Goal: Check status: Check status

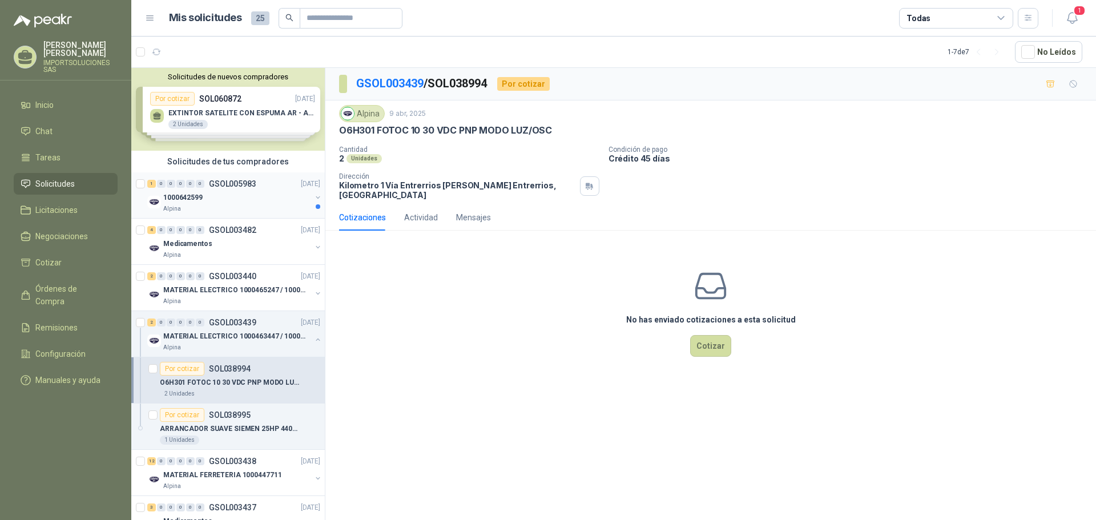
click at [241, 197] on div "1000642599" at bounding box center [237, 198] width 148 height 14
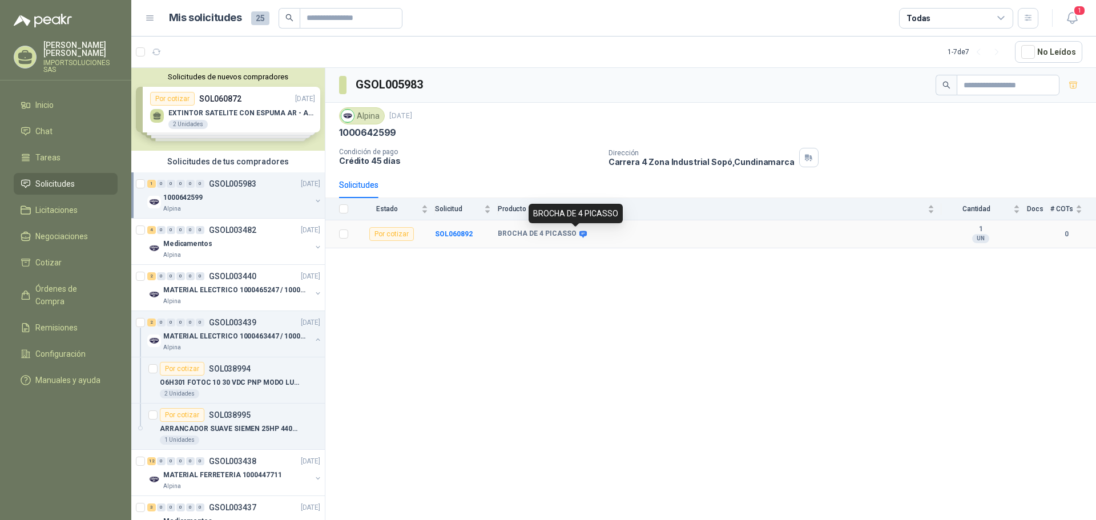
click at [579, 234] on icon at bounding box center [583, 234] width 9 height 9
click at [1070, 17] on icon "button" at bounding box center [1072, 18] width 14 height 14
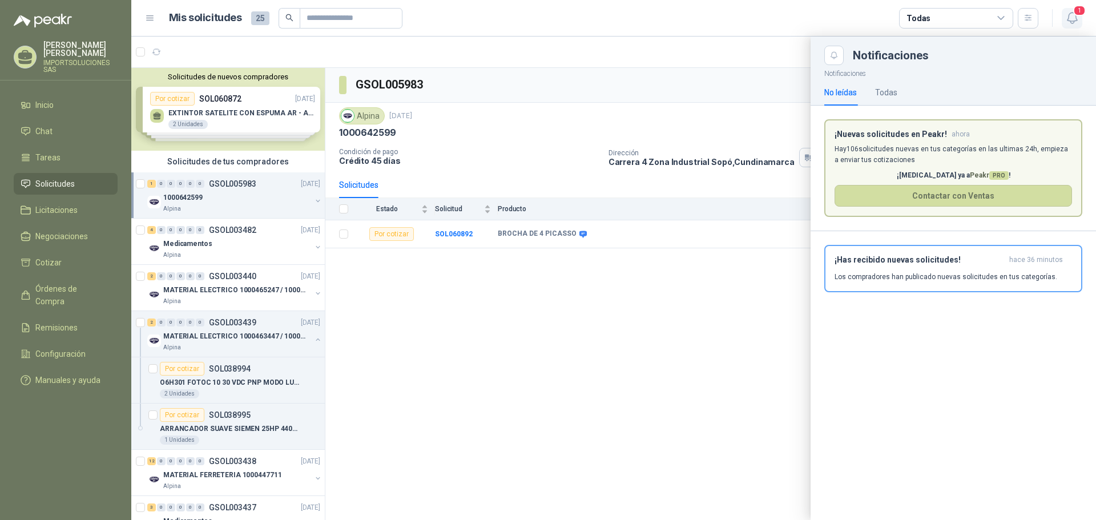
click at [1073, 15] on icon "button" at bounding box center [1072, 18] width 14 height 14
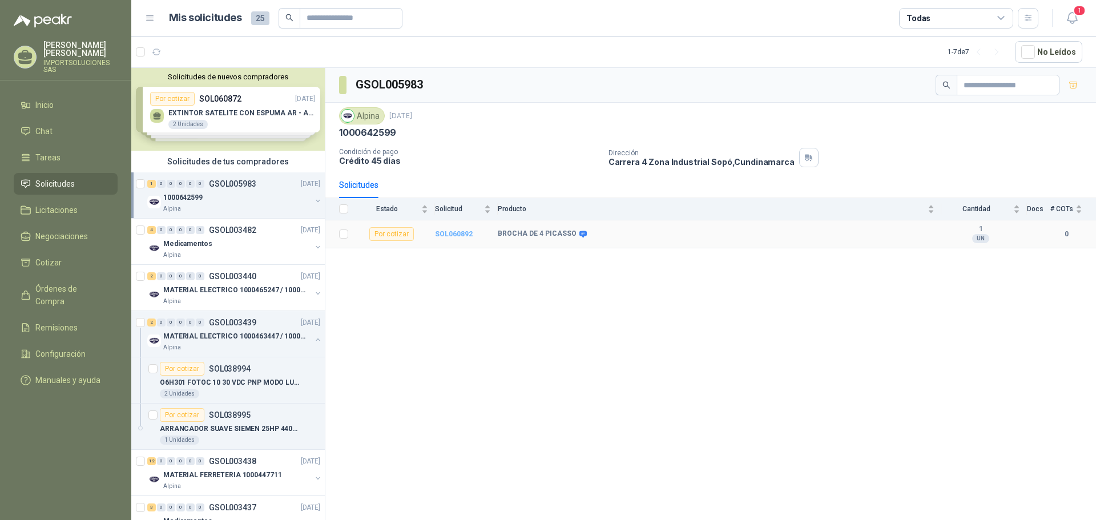
click at [456, 233] on b "SOL060892" at bounding box center [454, 234] width 38 height 8
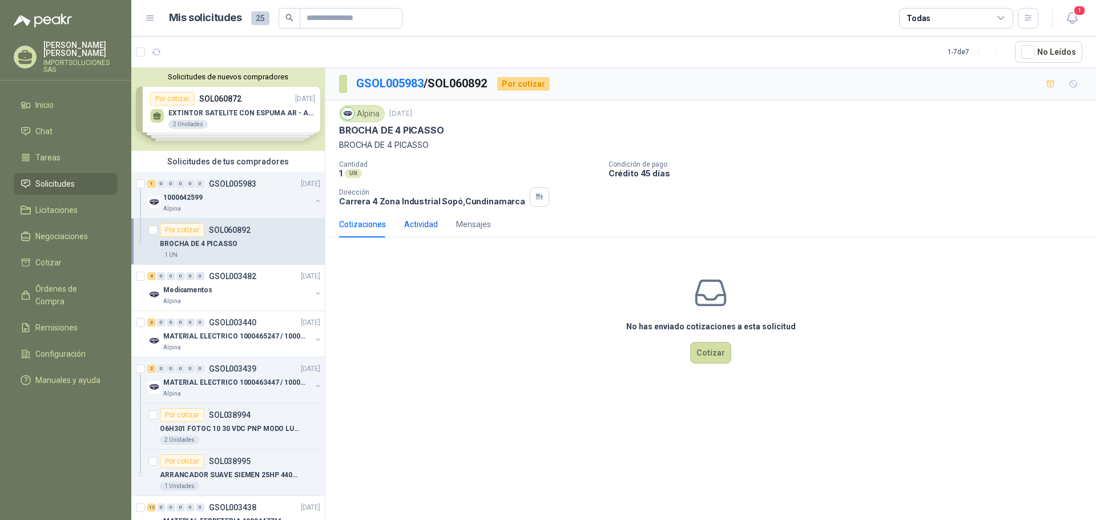
click at [421, 223] on div "Actividad" at bounding box center [421, 224] width 34 height 13
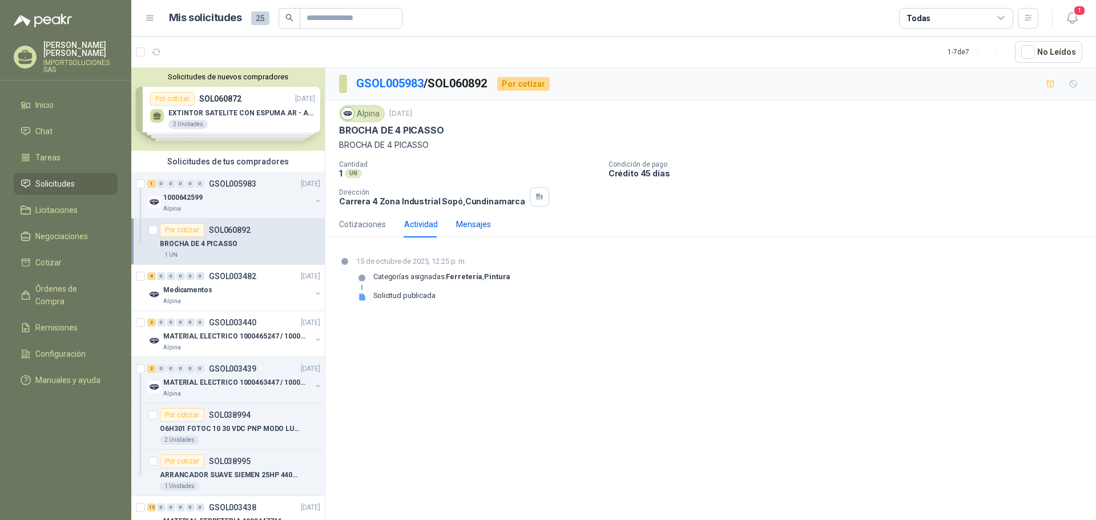
click at [470, 224] on div "Mensajes" at bounding box center [473, 224] width 35 height 13
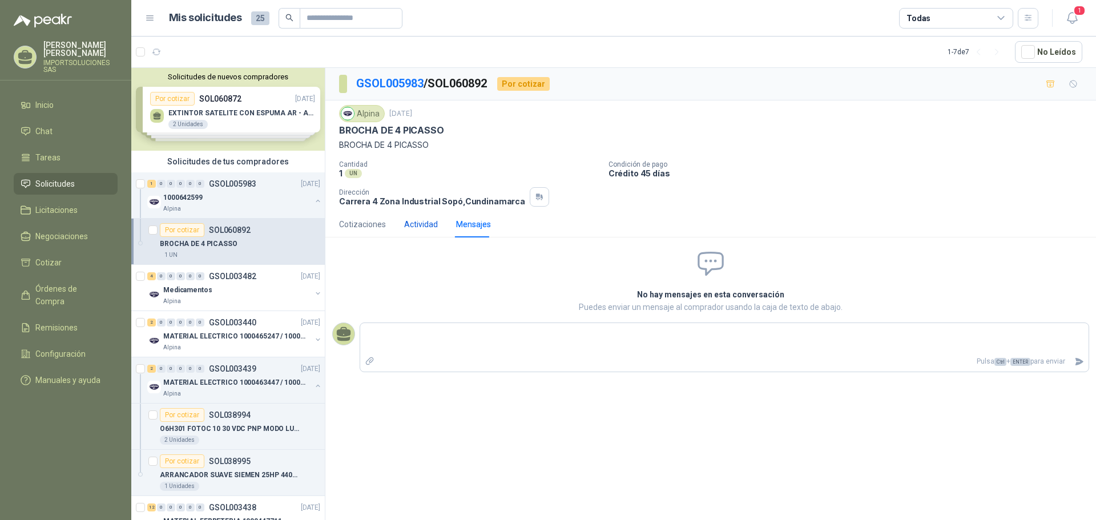
click at [420, 224] on div "Actividad" at bounding box center [421, 224] width 34 height 13
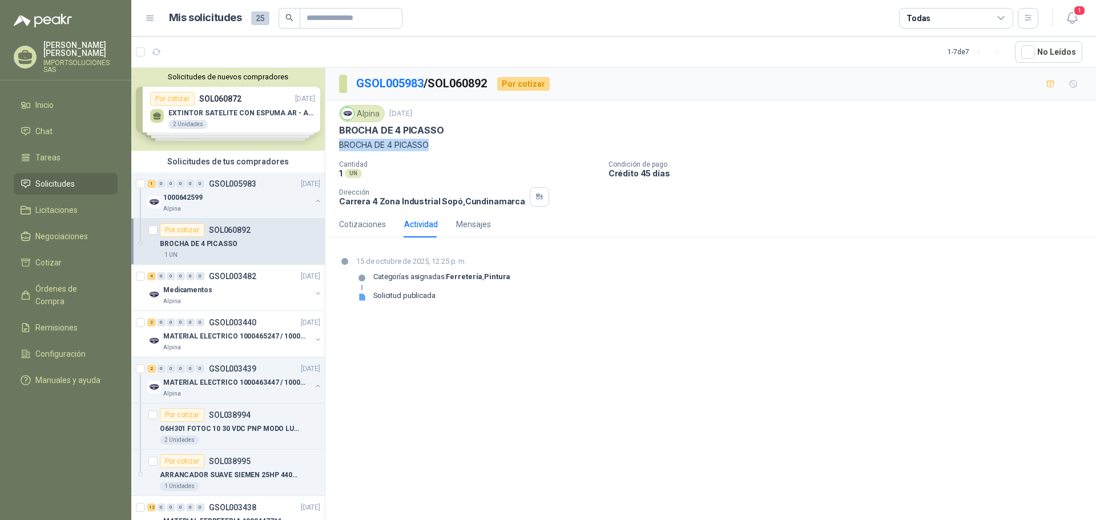
drag, startPoint x: 434, startPoint y: 140, endPoint x: 341, endPoint y: 142, distance: 93.1
click at [341, 142] on p "BROCHA DE 4 PICASSO" at bounding box center [710, 145] width 743 height 13
